Goal: Task Accomplishment & Management: Manage account settings

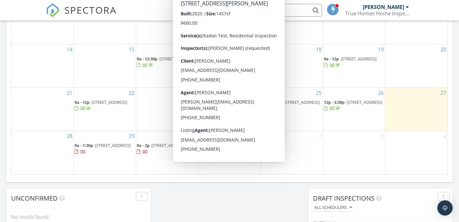
scroll to position [425, 0]
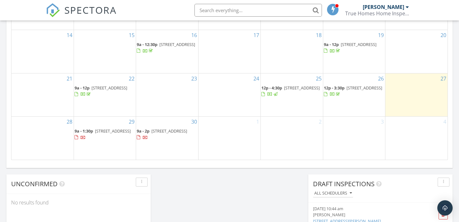
click at [350, 85] on span "[STREET_ADDRESS]" at bounding box center [364, 88] width 36 height 6
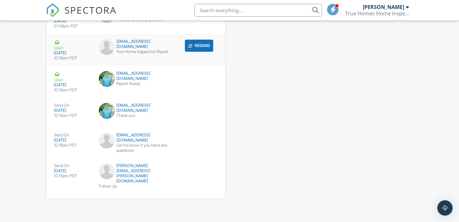
scroll to position [985, 0]
click at [205, 106] on div "submit" at bounding box center [205, 109] width 6 height 6
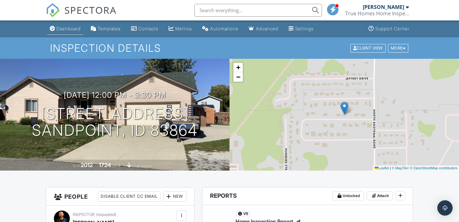
click at [73, 31] on div "Dashboard" at bounding box center [68, 28] width 24 height 5
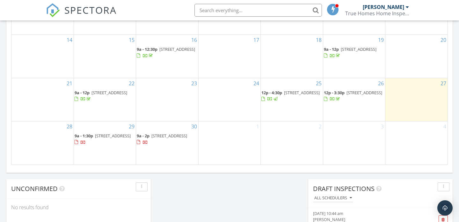
scroll to position [421, 0]
click at [297, 89] on span "[STREET_ADDRESS]" at bounding box center [302, 92] width 36 height 6
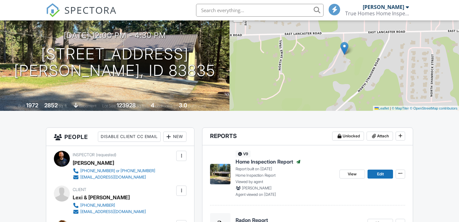
scroll to position [1000, 0]
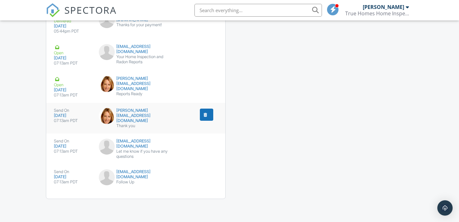
click at [139, 123] on div "Thank you" at bounding box center [136, 125] width 74 height 5
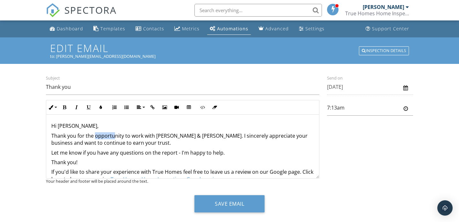
drag, startPoint x: 94, startPoint y: 136, endPoint x: 113, endPoint y: 136, distance: 19.1
click at [113, 136] on p "Thank you for the opportunity to work with [PERSON_NAME] & [PERSON_NAME]. I sin…" at bounding box center [182, 139] width 263 height 14
click at [140, 143] on p "Thank you for the opportunity to work with [PERSON_NAME] & [PERSON_NAME]. I sin…" at bounding box center [182, 139] width 263 height 14
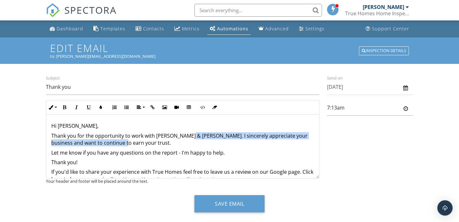
drag, startPoint x: 184, startPoint y: 136, endPoint x: 216, endPoint y: 142, distance: 32.9
click at [216, 142] on p "Thank you for the opportunity to work with [PERSON_NAME] & [PERSON_NAME]. I sin…" at bounding box center [182, 139] width 263 height 14
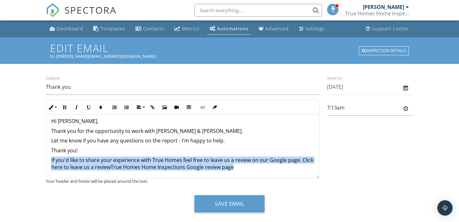
drag, startPoint x: 51, startPoint y: 165, endPoint x: 253, endPoint y: 175, distance: 202.0
click at [253, 175] on div "Hi [PERSON_NAME], Thank you for the opportunity to work with [PERSON_NAME] & [P…" at bounding box center [182, 144] width 273 height 68
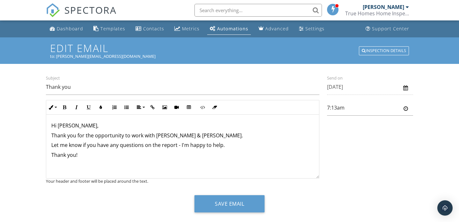
scroll to position [12, 0]
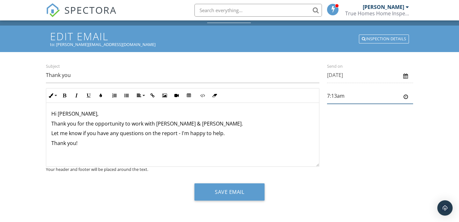
click at [355, 96] on input "7:13am" at bounding box center [370, 96] width 86 height 16
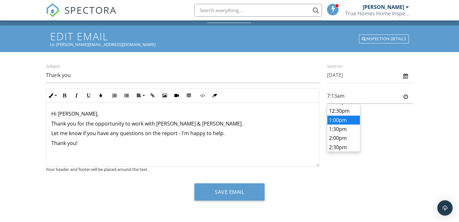
type input "1:00pm"
click at [349, 121] on body "SPECTORA [PERSON_NAME] True Homes Home Inspections Role: Inspector Change Role …" at bounding box center [229, 104] width 459 height 233
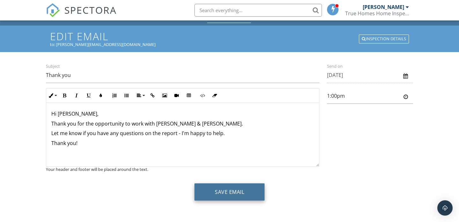
click at [237, 192] on button "Save Email" at bounding box center [229, 191] width 70 height 17
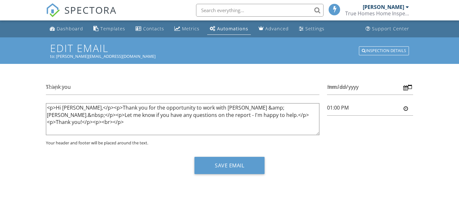
type input "1:00pm"
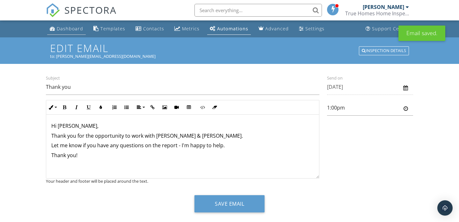
click at [65, 29] on div "Dashboard" at bounding box center [70, 28] width 26 height 6
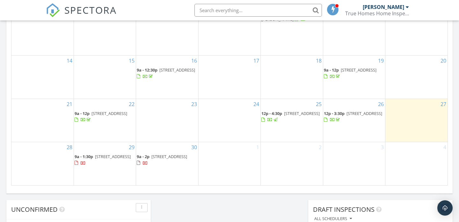
scroll to position [401, 0]
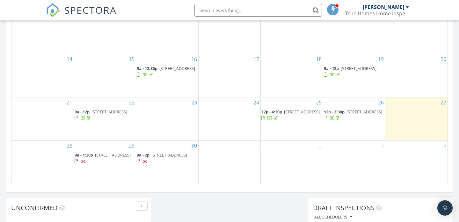
click at [284, 109] on span "12696 N Dover Ln, Hayden 83835" at bounding box center [302, 112] width 36 height 6
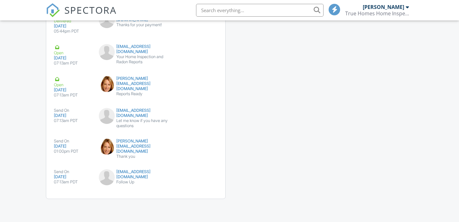
scroll to position [1000, 0]
click at [147, 179] on div "Follow Up" at bounding box center [136, 181] width 74 height 5
click at [136, 113] on div "[EMAIL_ADDRESS][DOMAIN_NAME]" at bounding box center [136, 113] width 74 height 10
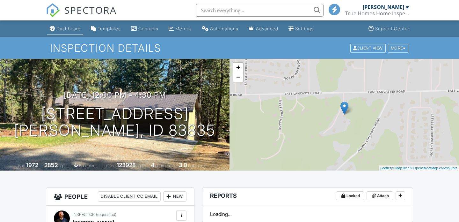
click at [68, 28] on div "Dashboard" at bounding box center [68, 28] width 24 height 5
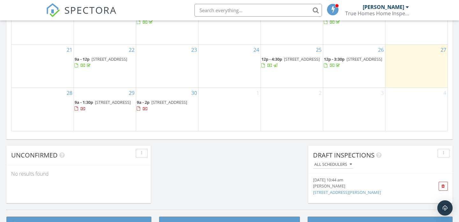
scroll to position [454, 0]
click at [101, 99] on span "[STREET_ADDRESS]" at bounding box center [113, 102] width 36 height 6
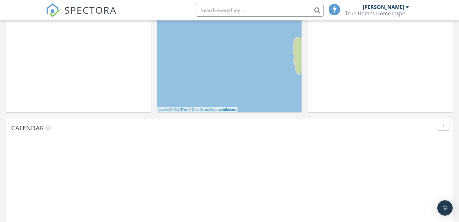
scroll to position [454, 0]
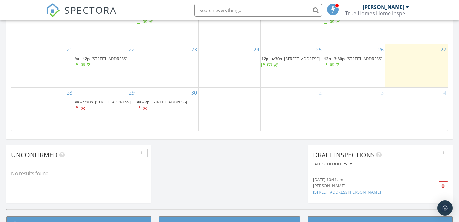
click at [163, 99] on span "9a - 2p 882 Woodfairie Mountain Rd, Sagle 83860" at bounding box center [167, 105] width 61 height 12
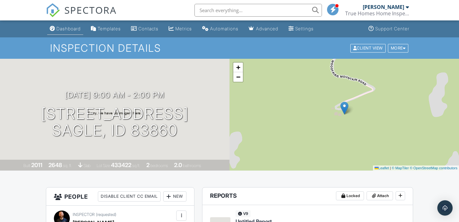
click at [68, 31] on div "Dashboard" at bounding box center [68, 28] width 24 height 5
